Goal: Complete application form: Complete application form

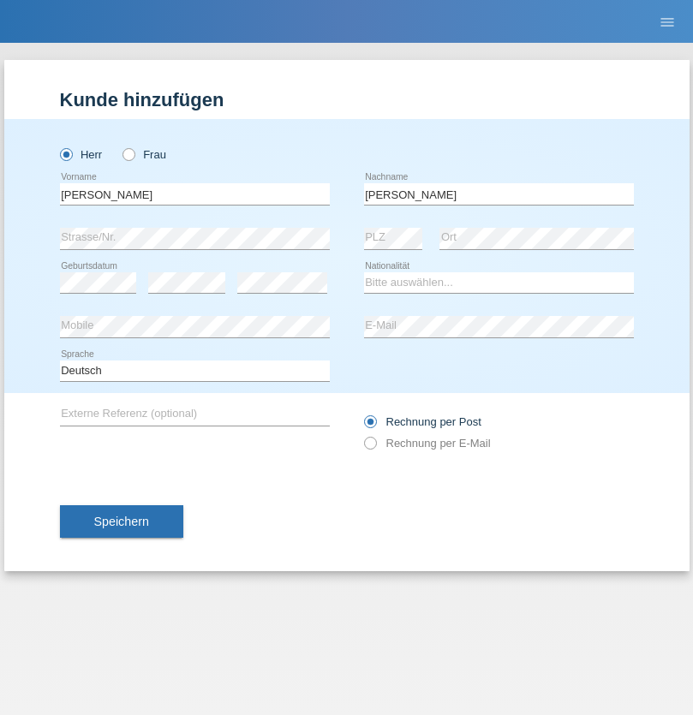
type input "[PERSON_NAME]"
select select "DE"
select select "C"
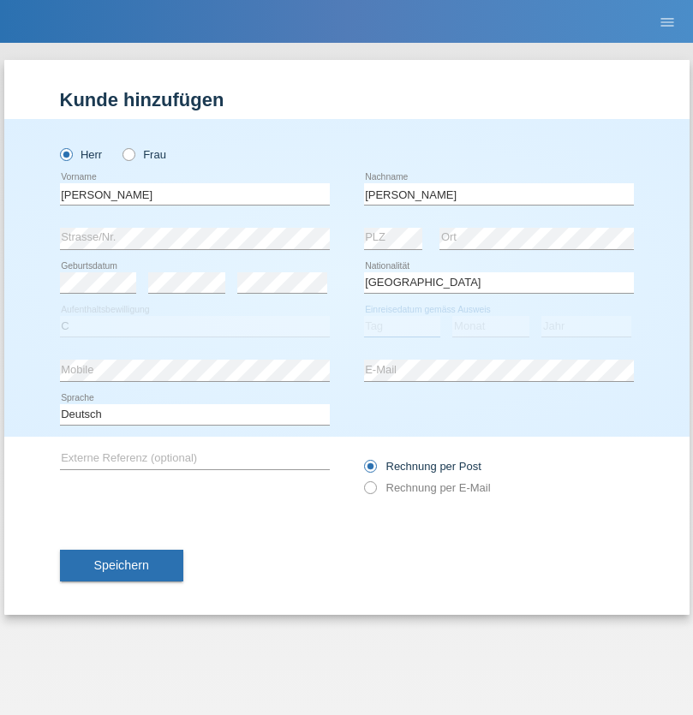
select select "03"
select select "2019"
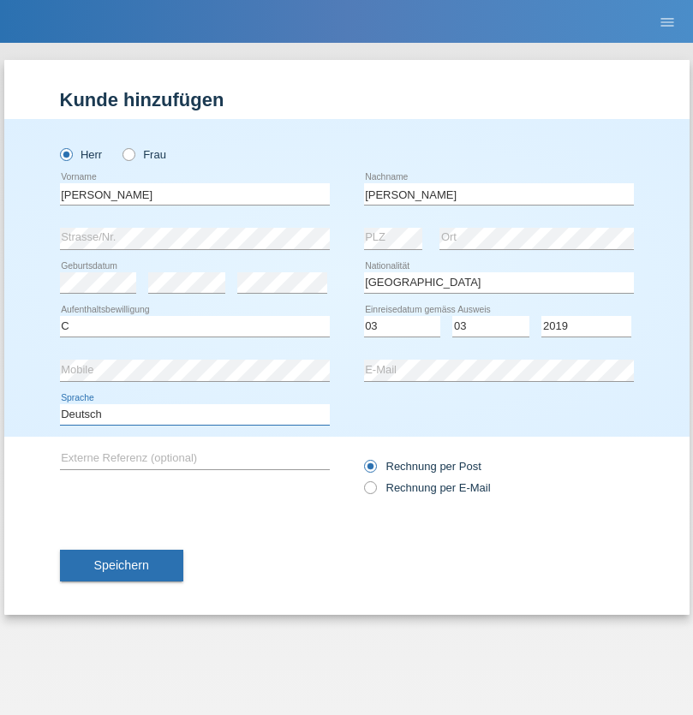
select select "en"
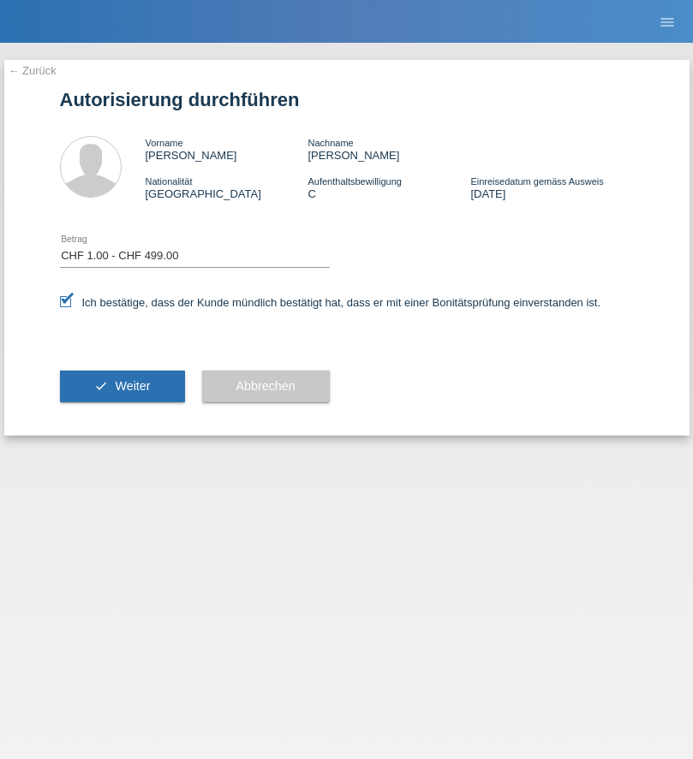
select select "1"
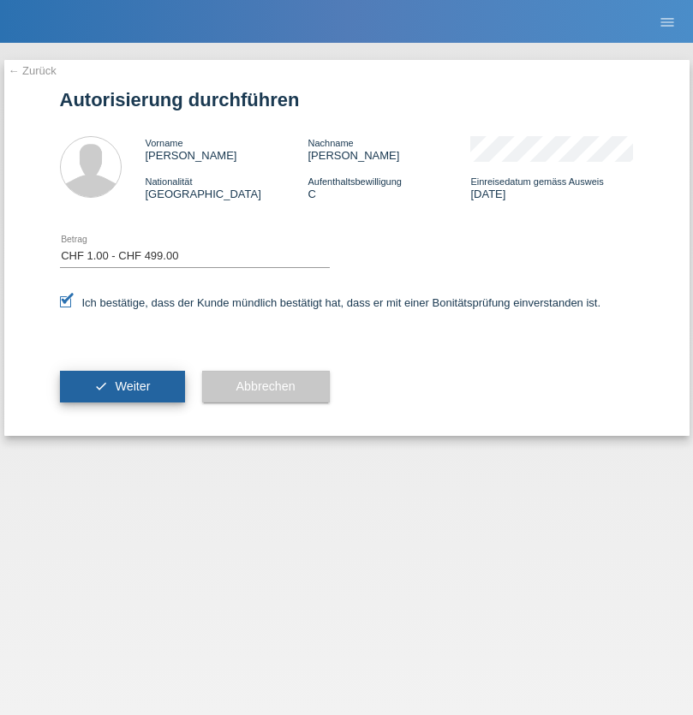
click at [122, 386] on span "Weiter" at bounding box center [132, 386] width 35 height 14
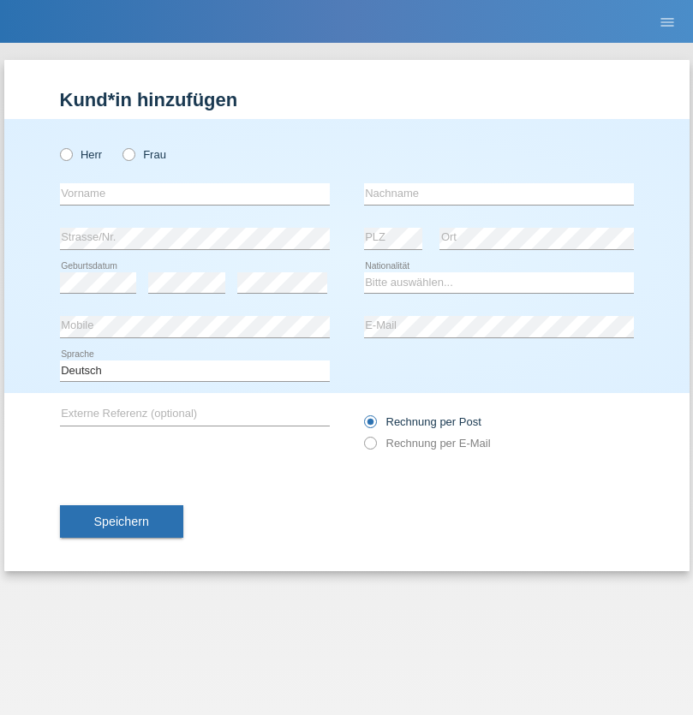
radio input "true"
click at [194, 193] on input "text" at bounding box center [195, 193] width 270 height 21
type input "[PERSON_NAME]"
click at [498, 193] on input "text" at bounding box center [499, 193] width 270 height 21
type input "Zatloukal"
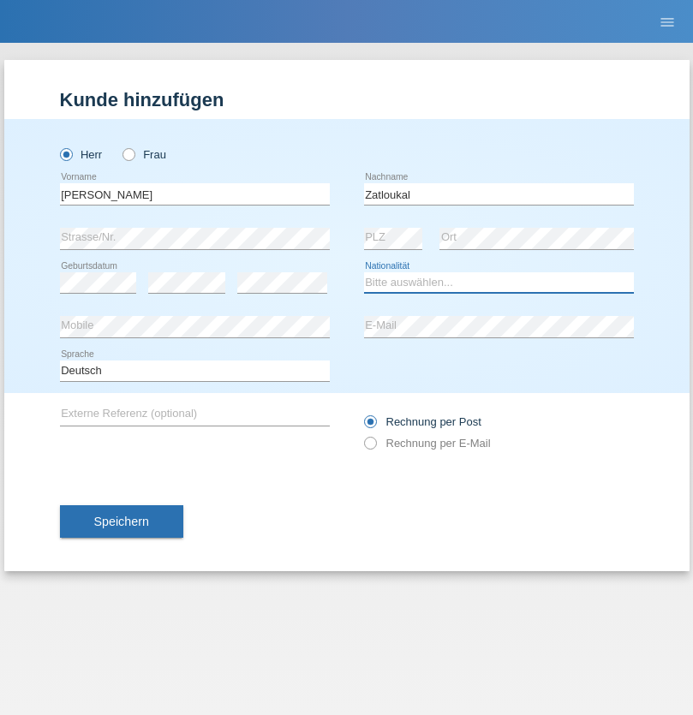
select select "CH"
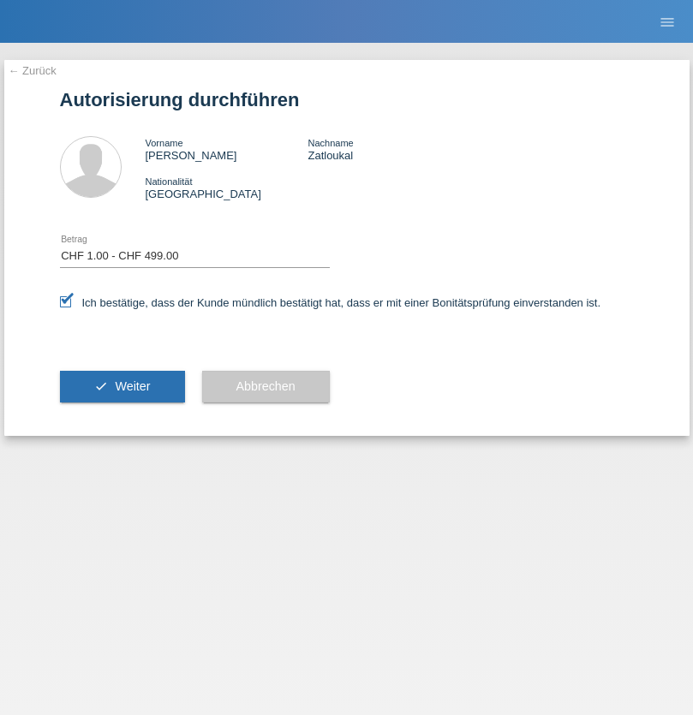
select select "1"
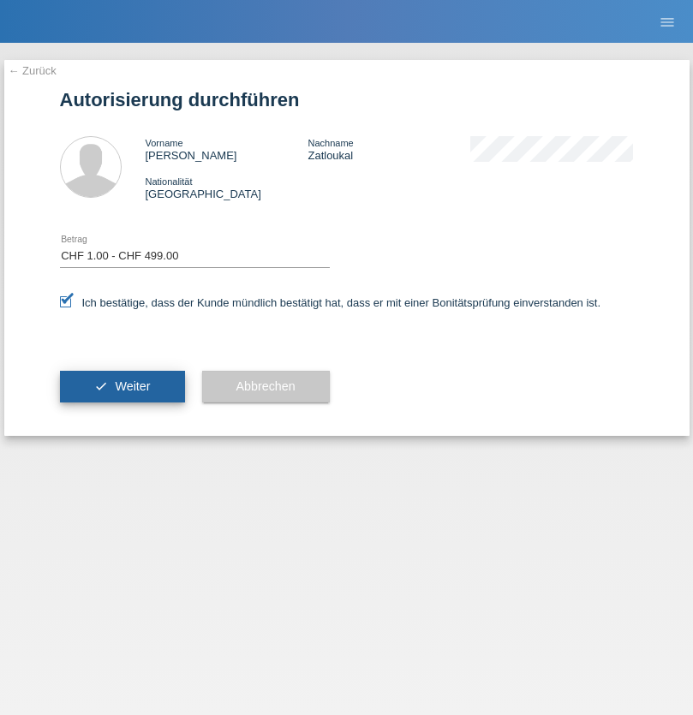
click at [122, 386] on span "Weiter" at bounding box center [132, 386] width 35 height 14
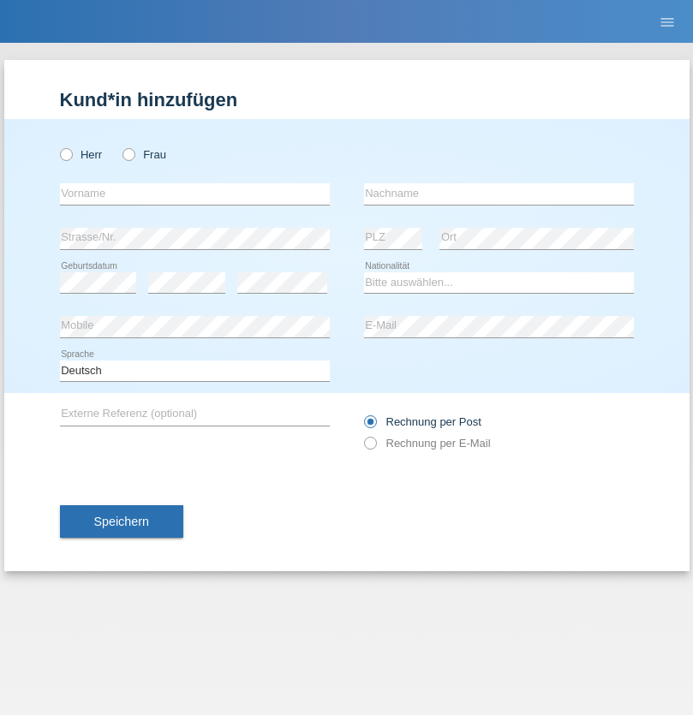
radio input "true"
click at [194, 193] on input "text" at bounding box center [195, 193] width 270 height 21
type input "luca"
click at [498, 193] on input "text" at bounding box center [499, 193] width 270 height 21
type input "welti"
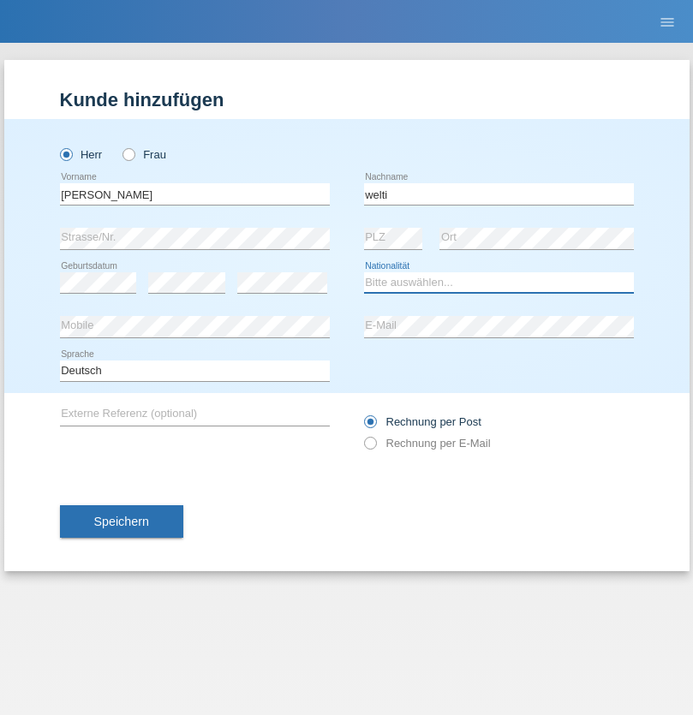
select select "CH"
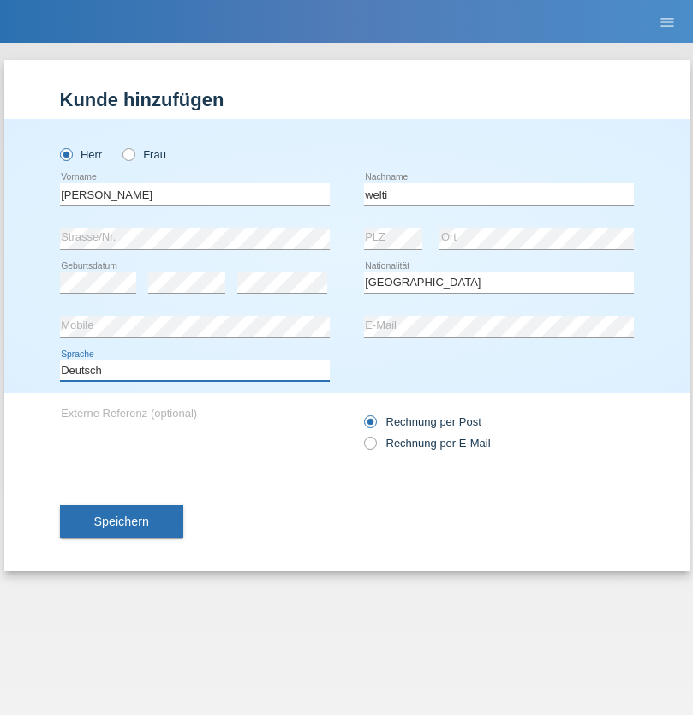
select select "en"
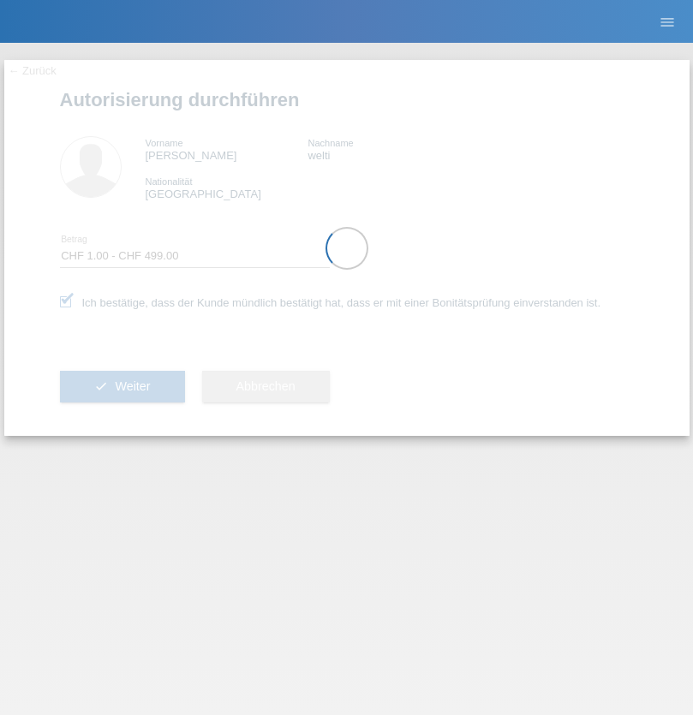
select select "1"
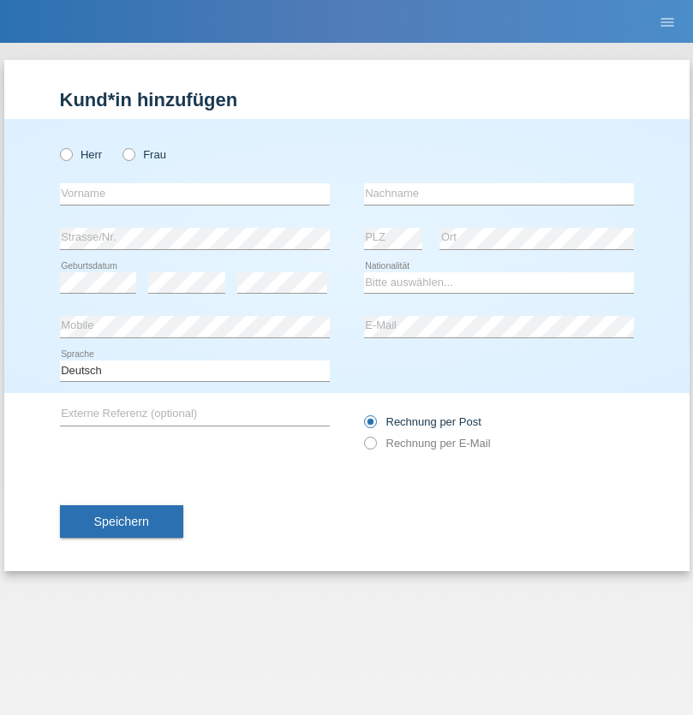
radio input "true"
click at [194, 193] on input "text" at bounding box center [195, 193] width 270 height 21
type input "Jörg"
click at [498, 193] on input "text" at bounding box center [499, 193] width 270 height 21
type input "Traksel"
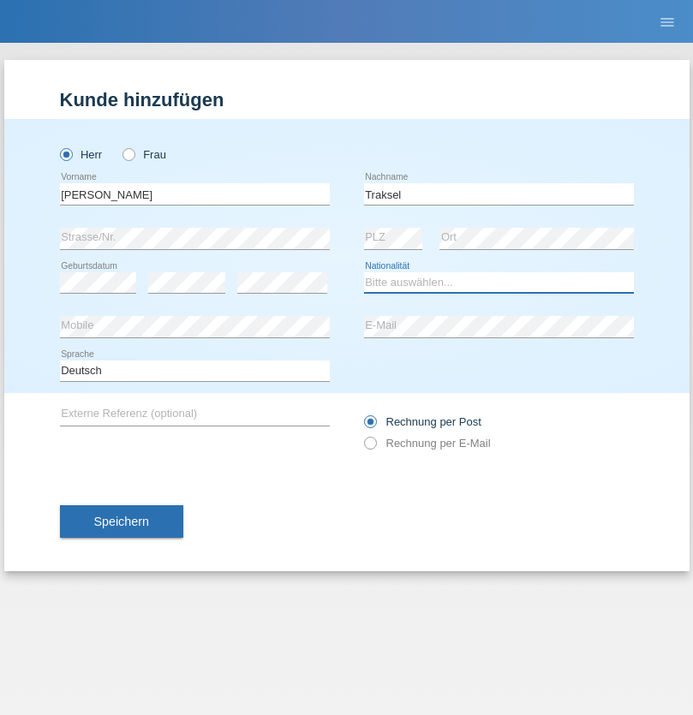
select select "DE"
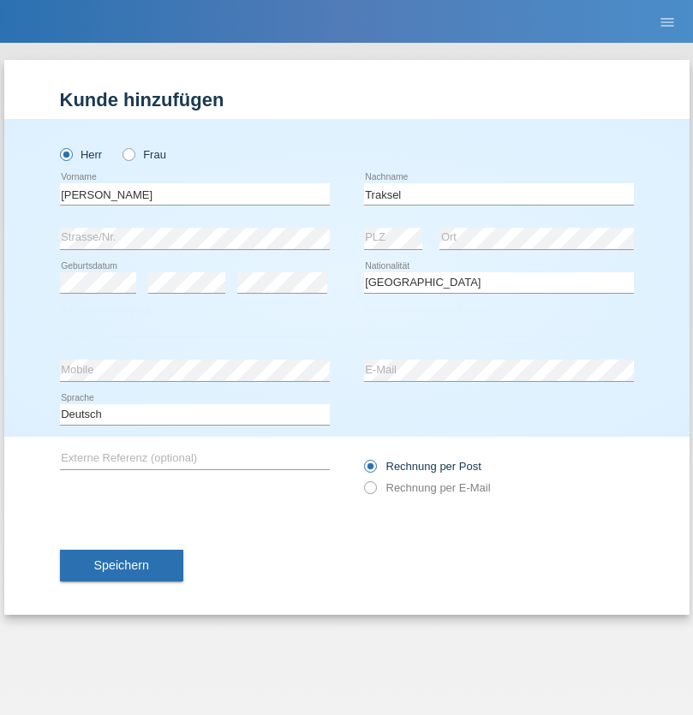
select select "C"
select select "01"
select select "07"
select select "2008"
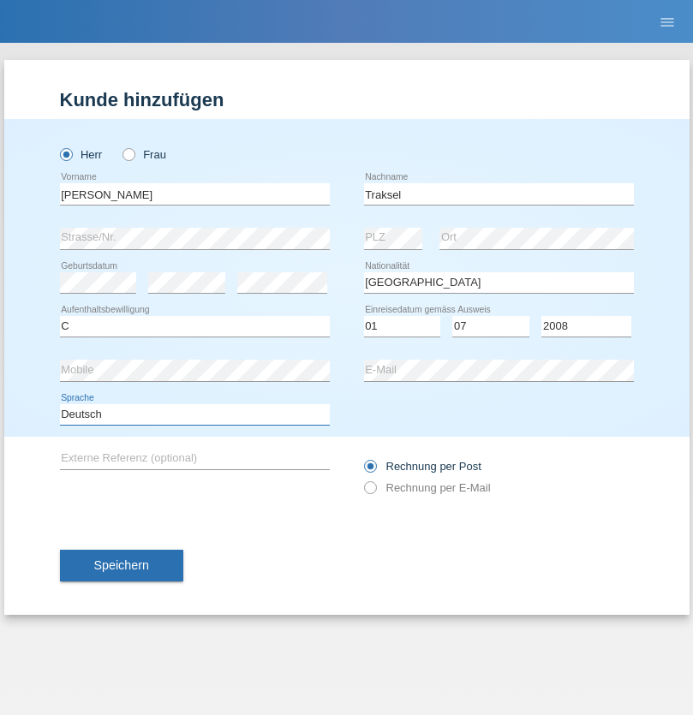
select select "en"
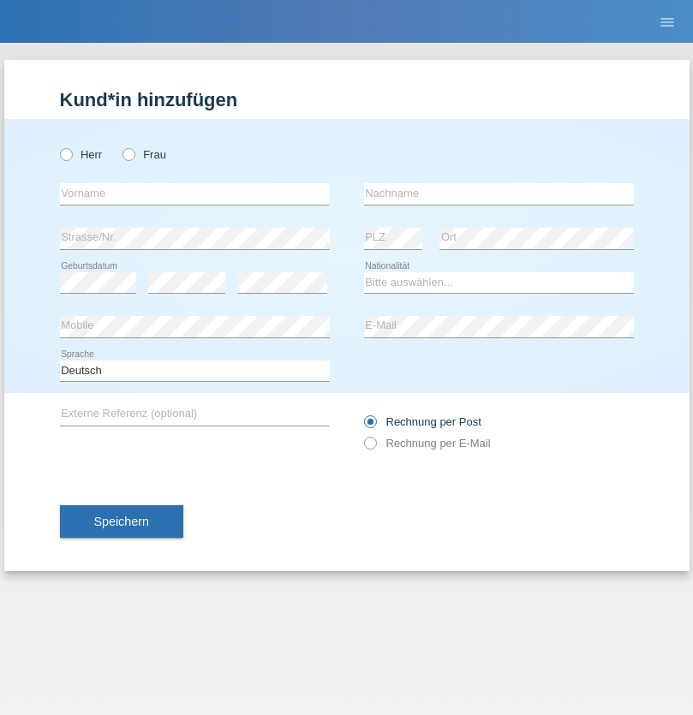
radio input "true"
click at [194, 193] on input "text" at bounding box center [195, 193] width 270 height 21
type input "Philipo"
click at [498, 193] on input "text" at bounding box center [499, 193] width 270 height 21
type input "Kohler"
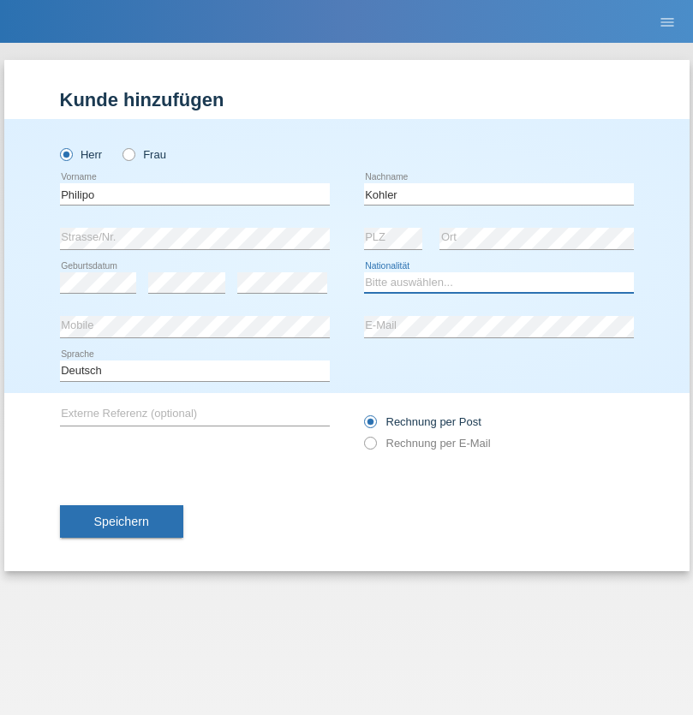
select select "CH"
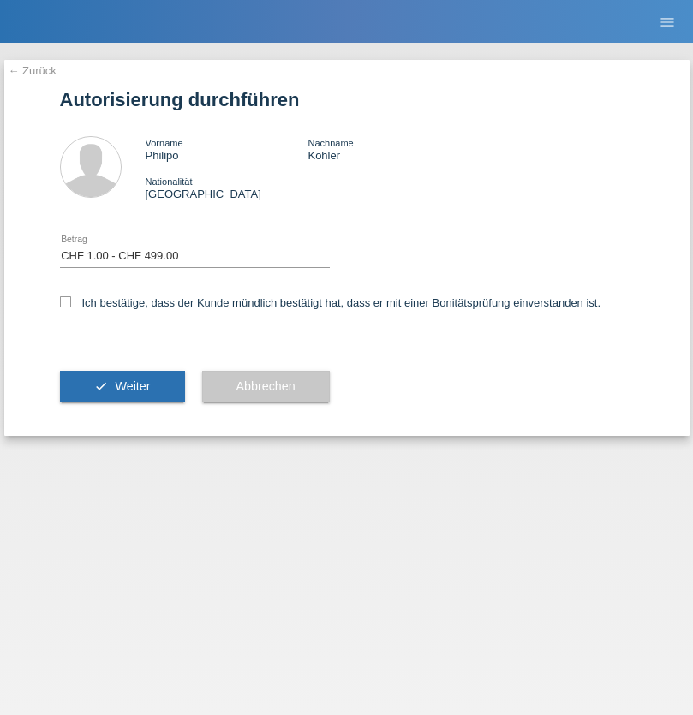
select select "1"
checkbox input "true"
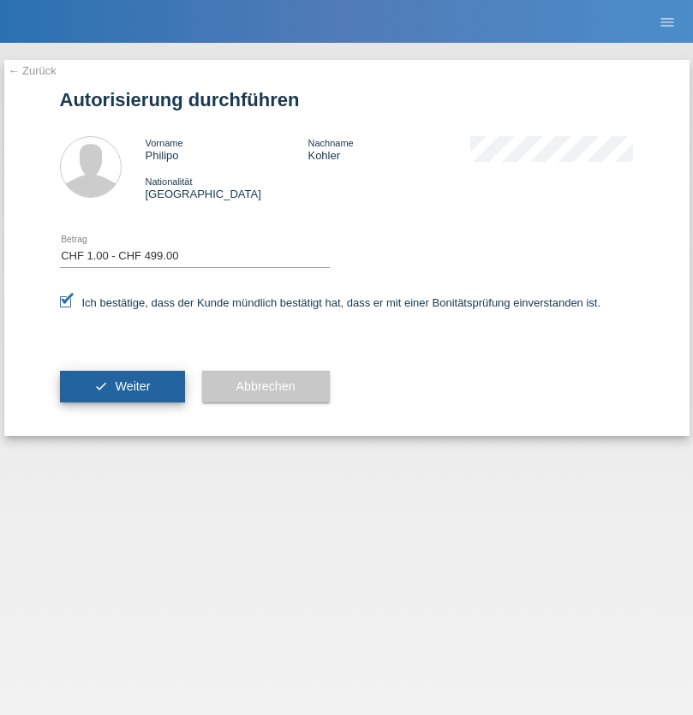
click at [122, 386] on span "Weiter" at bounding box center [132, 386] width 35 height 14
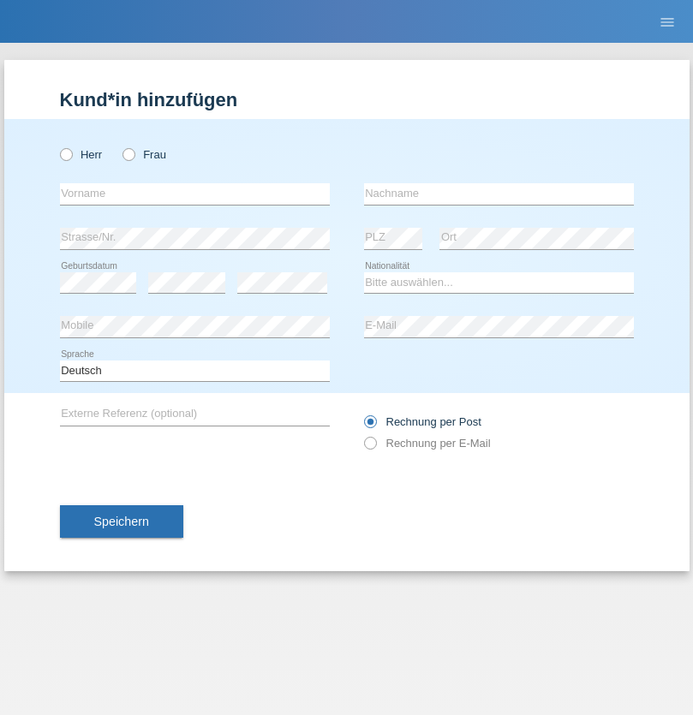
radio input "true"
select select "RS"
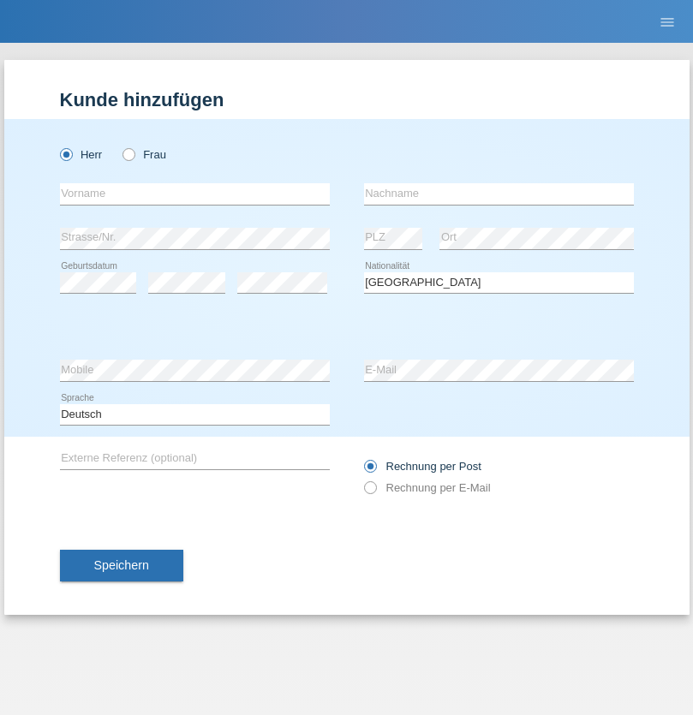
select select "C"
select select "08"
select select "10"
select select "2006"
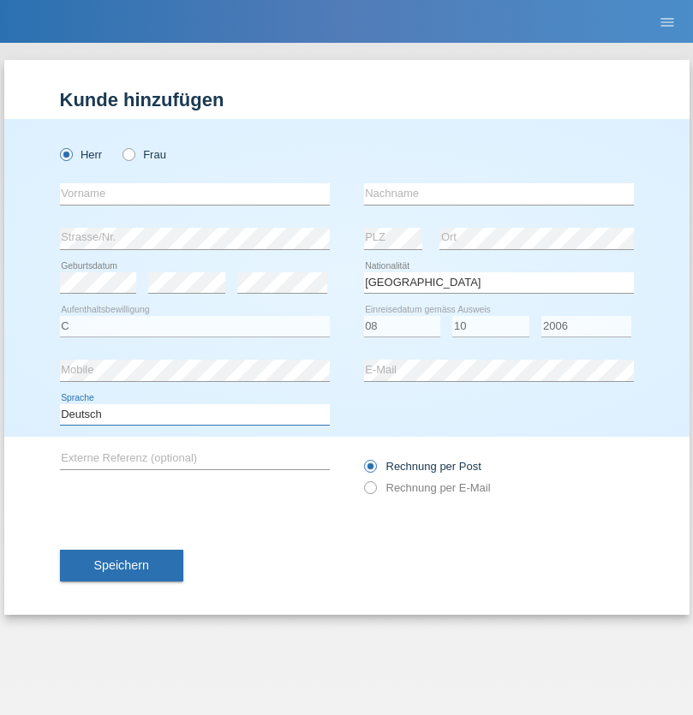
select select "en"
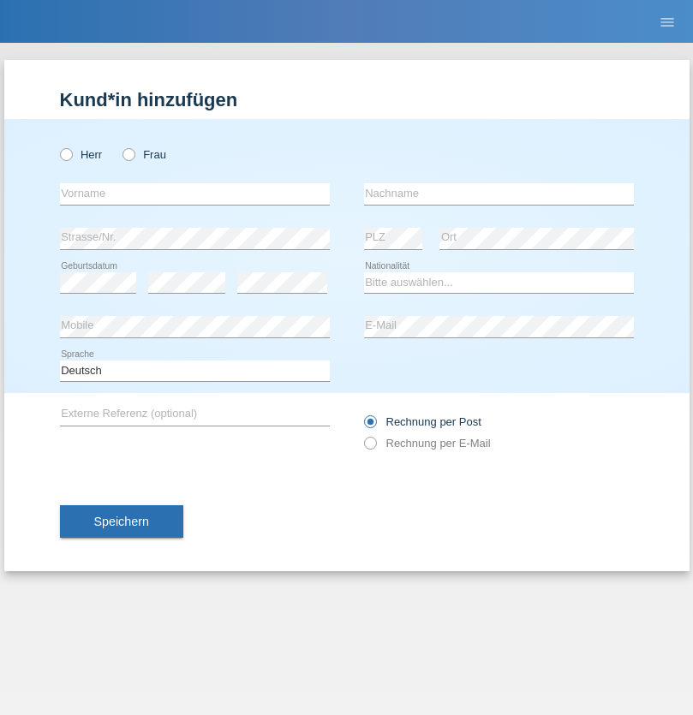
radio input "true"
click at [194, 193] on input "text" at bounding box center [195, 193] width 270 height 21
type input "Sladjan"
click at [498, 193] on input "text" at bounding box center [499, 193] width 270 height 21
type input "Pejic"
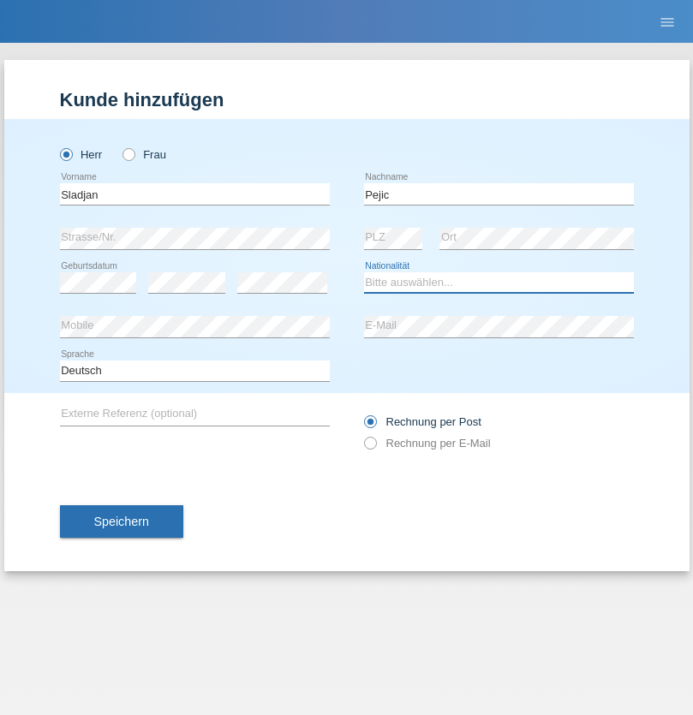
select select "CH"
radio input "true"
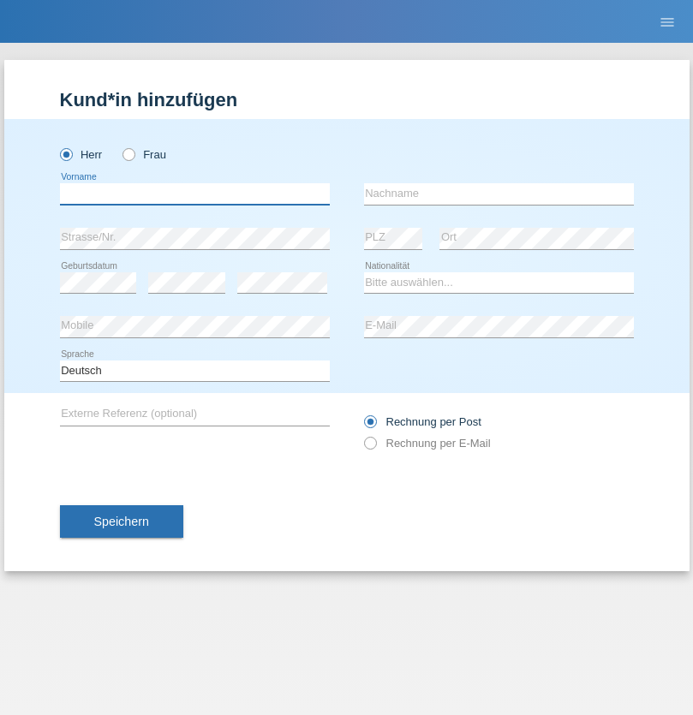
click at [194, 193] on input "text" at bounding box center [195, 193] width 270 height 21
type input "Mohammad Qais"
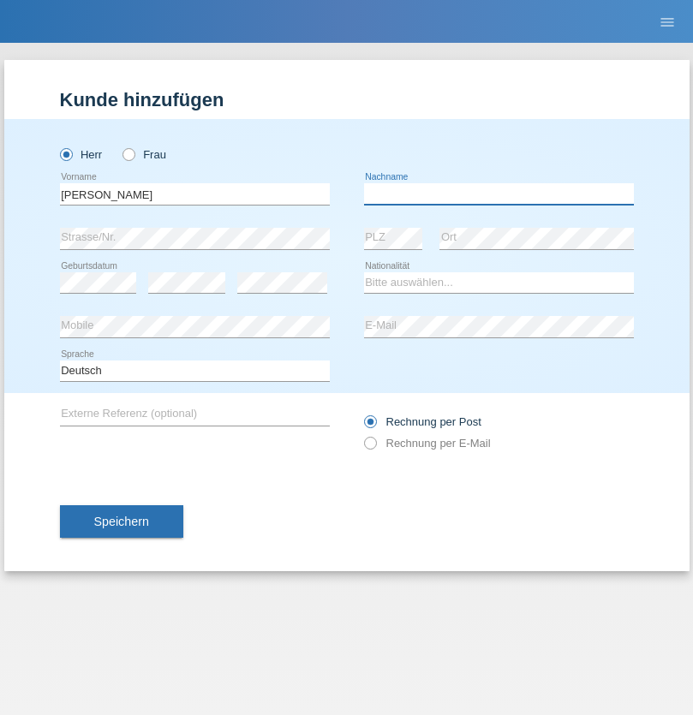
click at [498, 193] on input "text" at bounding box center [499, 193] width 270 height 21
type input "Nemani"
select select "AF"
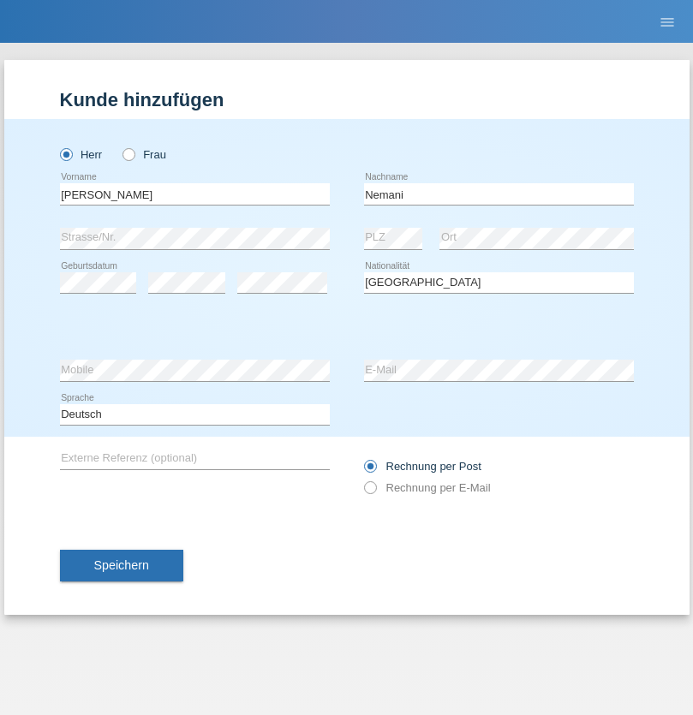
select select "C"
select select "02"
select select "01"
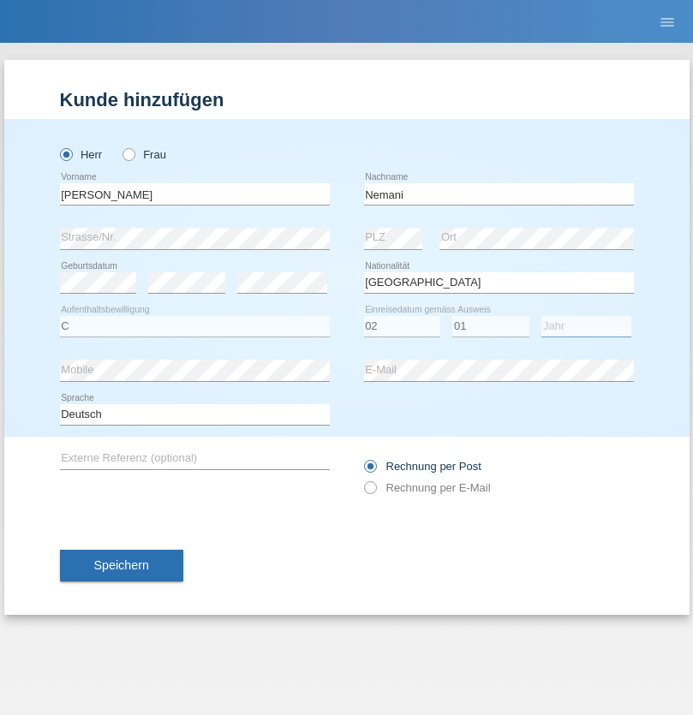
select select "2021"
